Goal: Task Accomplishment & Management: Manage account settings

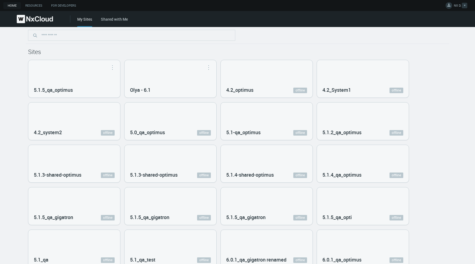
click at [461, 4] on span "NX D." at bounding box center [457, 6] width 7 height 6
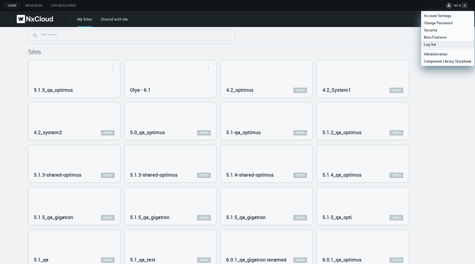
click at [441, 42] on link "Log Out" at bounding box center [447, 44] width 53 height 7
